Goal: Information Seeking & Learning: Learn about a topic

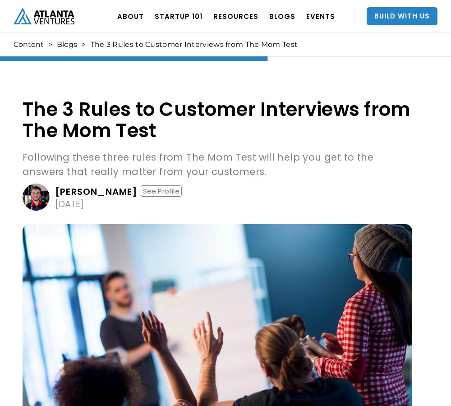
scroll to position [1205, 0]
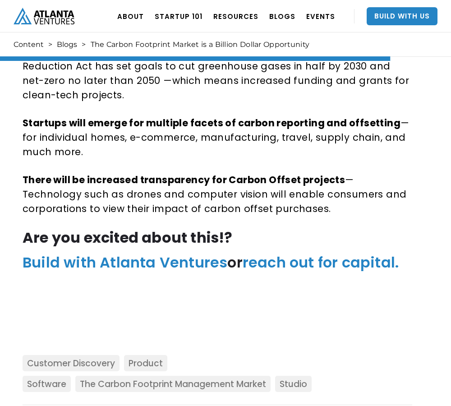
scroll to position [3793, 0]
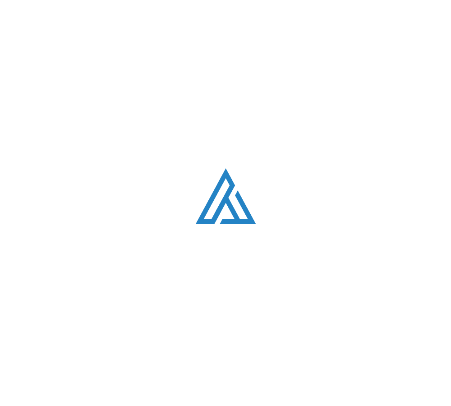
scroll to position [1854, 0]
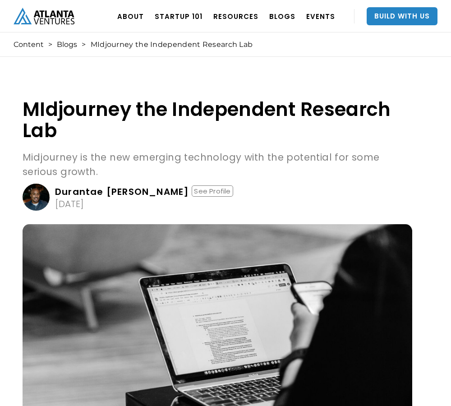
scroll to position [1726, 0]
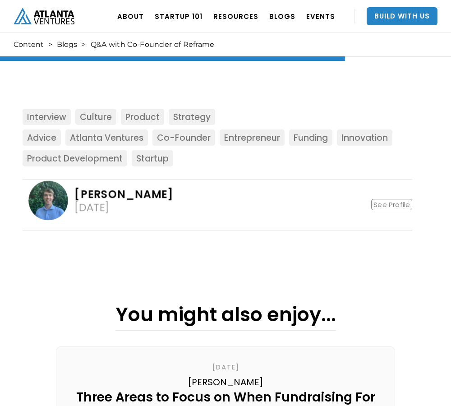
scroll to position [1988, 0]
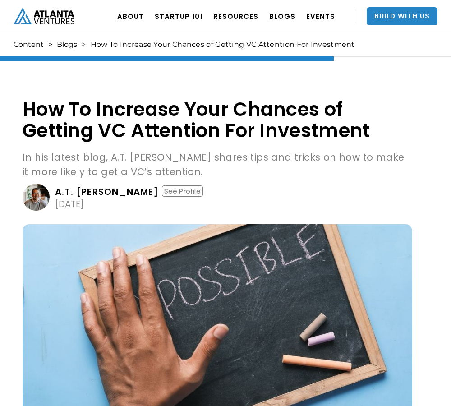
scroll to position [1697, 0]
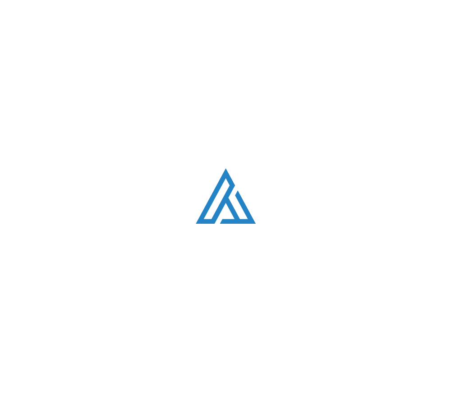
scroll to position [230, 0]
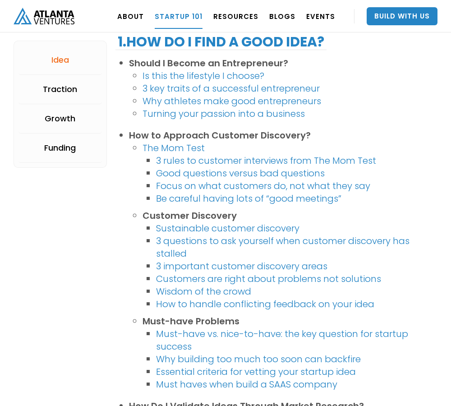
scroll to position [934, 0]
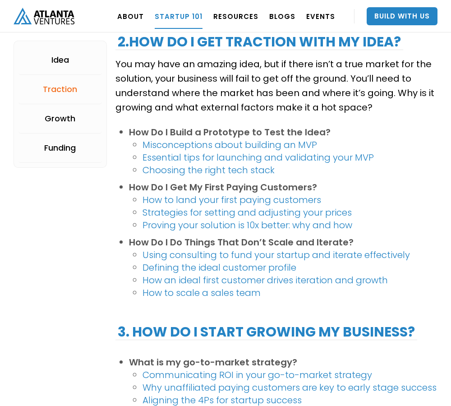
scroll to position [1224, 0]
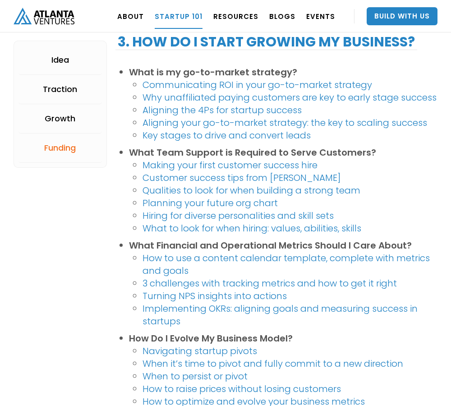
scroll to position [1623, 0]
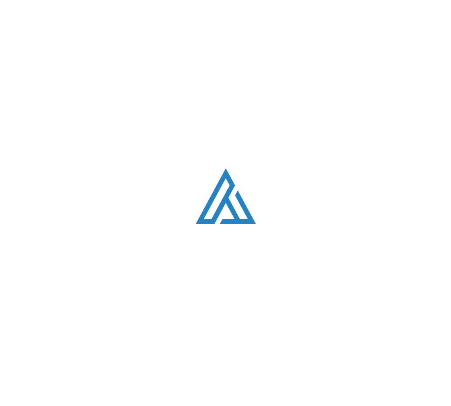
scroll to position [2601, 0]
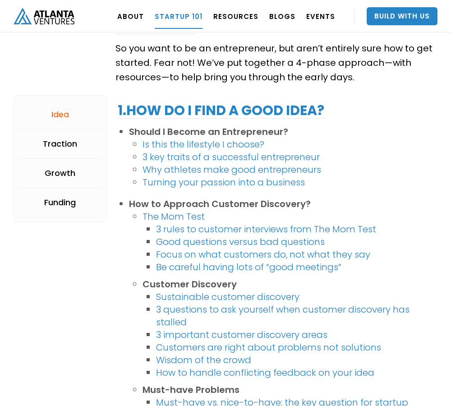
scroll to position [2102, 0]
